Goal: Check status: Check status

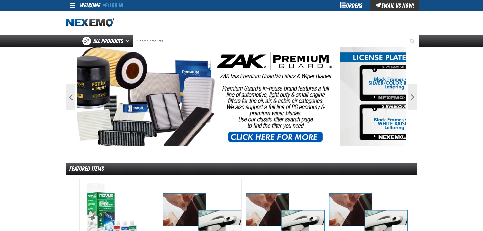
click at [360, 5] on div "Orders" at bounding box center [351, 5] width 38 height 11
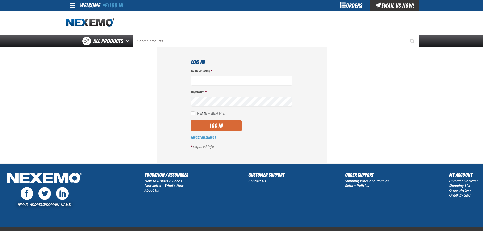
type input "vtoreceptionist@vtaig.com"
click at [225, 130] on button "Log In" at bounding box center [216, 125] width 51 height 11
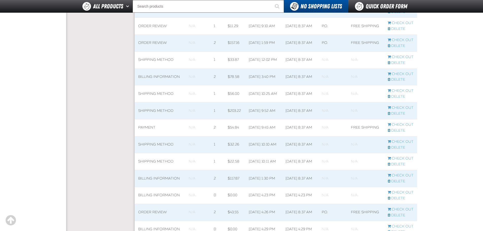
scroll to position [278, 0]
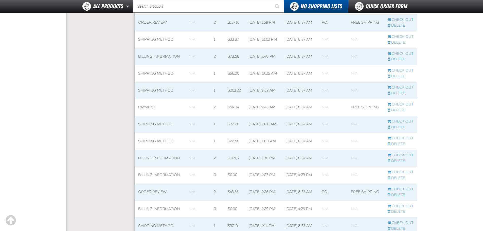
click at [278, 81] on span at bounding box center [263, 73] width 37 height 17
click at [158, 9] on input "Search" at bounding box center [208, 6] width 151 height 13
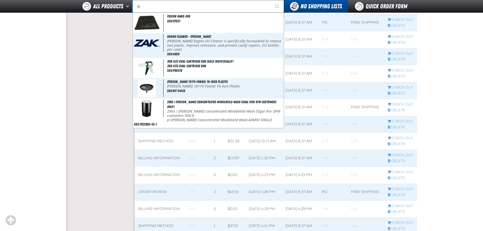
type input "j"
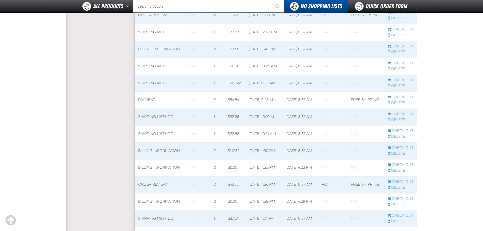
scroll to position [91, 0]
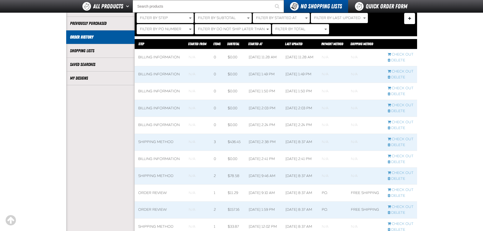
drag, startPoint x: 487, startPoint y: 68, endPoint x: 453, endPoint y: 35, distance: 46.8
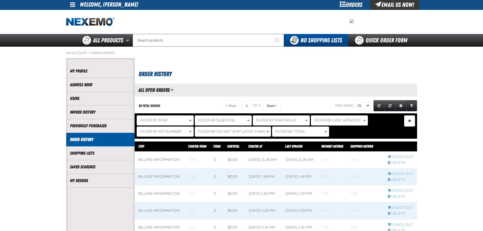
scroll to position [0, 0]
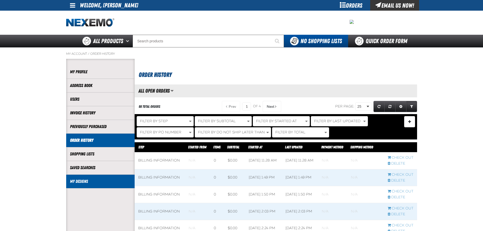
click at [71, 183] on link "My Designs" at bounding box center [100, 182] width 61 height 6
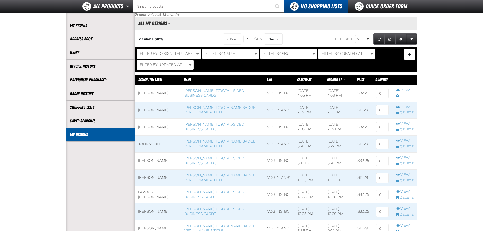
scroll to position [35, 0]
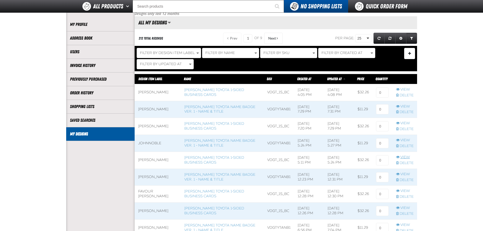
click at [402, 155] on link "View" at bounding box center [405, 157] width 18 height 5
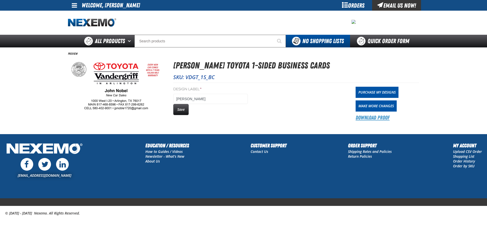
click at [384, 119] on link "Download Proof" at bounding box center [373, 117] width 34 height 7
click at [261, 119] on div "Design Label * [PERSON_NAME] Save Purchase My Designs Make More Changes Downloa…" at bounding box center [296, 102] width 246 height 39
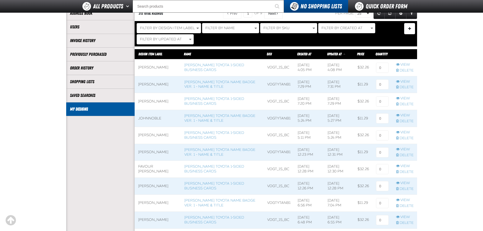
scroll to position [64, 0]
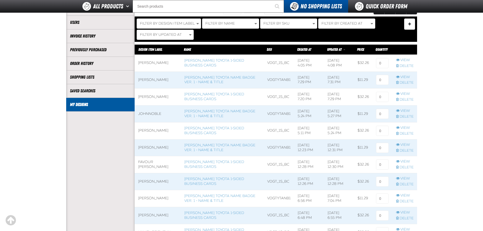
click at [161, 114] on td "JohnNoble" at bounding box center [158, 114] width 46 height 17
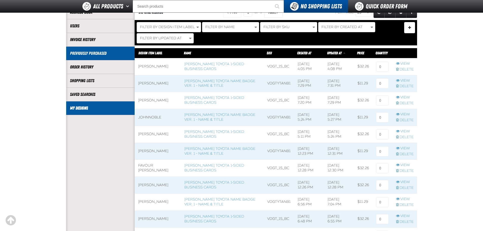
scroll to position [64, 0]
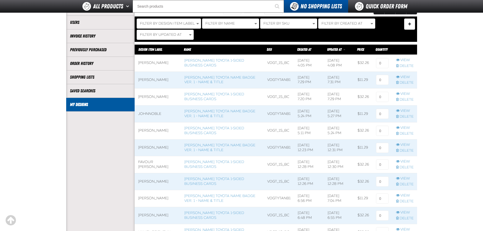
click at [269, 129] on span at bounding box center [279, 131] width 30 height 17
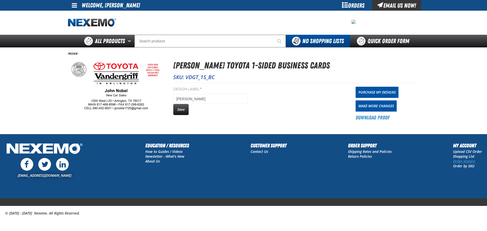
click at [459, 161] on link "Order History" at bounding box center [464, 161] width 22 height 5
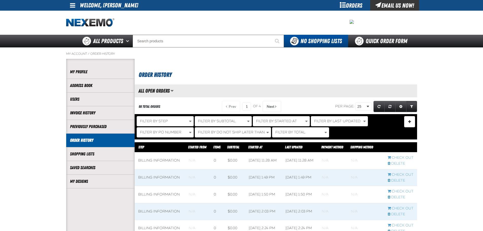
scroll to position [0, 0]
click at [400, 105] on span "Expand or Collapse Grid Settings" at bounding box center [401, 107] width 3 height 4
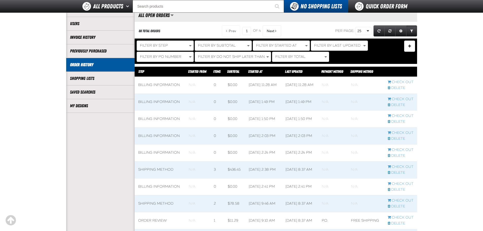
scroll to position [44, 0]
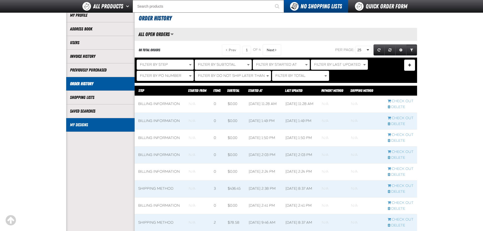
click at [95, 129] on li "My Designs" at bounding box center [100, 125] width 69 height 14
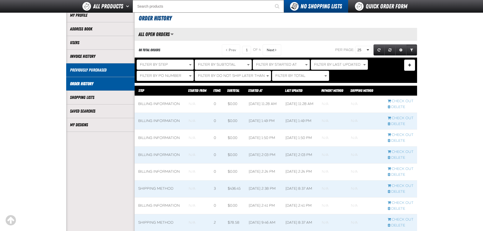
click at [117, 70] on link "Previously Purchased" at bounding box center [100, 70] width 61 height 6
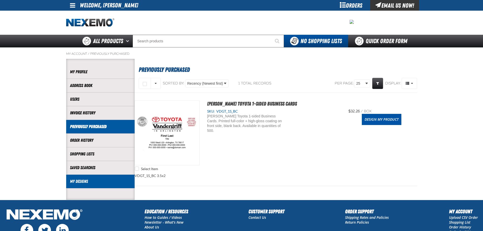
click at [93, 177] on li "My Designs" at bounding box center [100, 182] width 69 height 14
click at [93, 178] on li "My Designs" at bounding box center [100, 182] width 69 height 14
click at [93, 179] on link "My Designs" at bounding box center [100, 182] width 61 height 6
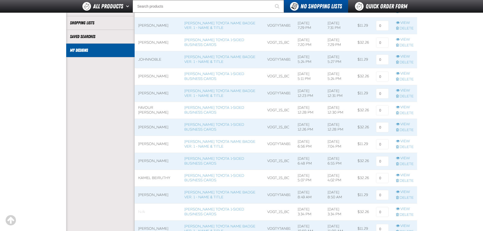
scroll to position [115, 0]
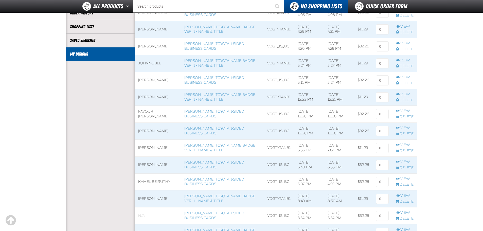
click at [400, 60] on link "View" at bounding box center [405, 60] width 18 height 5
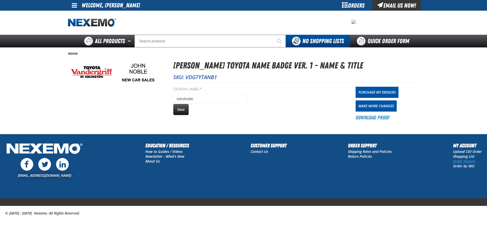
click at [457, 161] on link "Order History" at bounding box center [464, 161] width 22 height 5
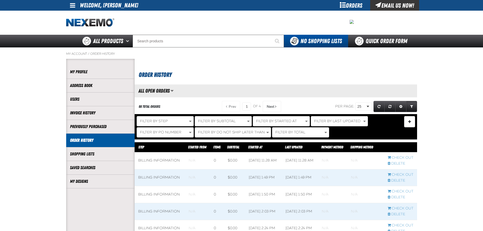
scroll to position [0, 0]
